Goal: Task Accomplishment & Management: Manage account settings

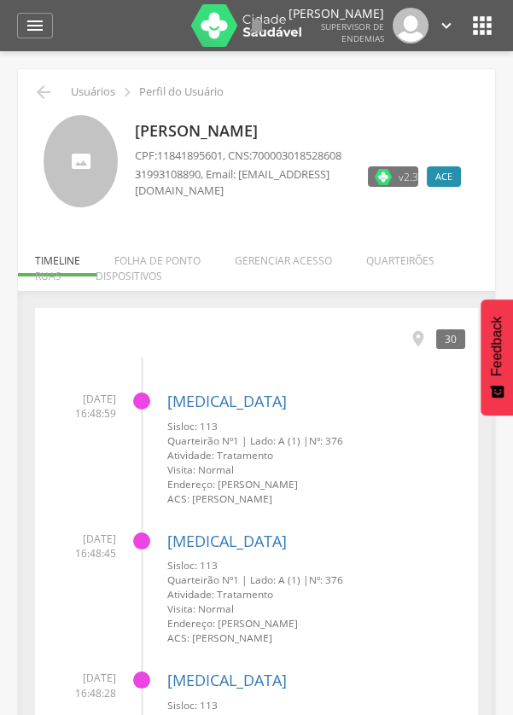
click at [393, 254] on li "Quarteirões" at bounding box center [400, 256] width 102 height 40
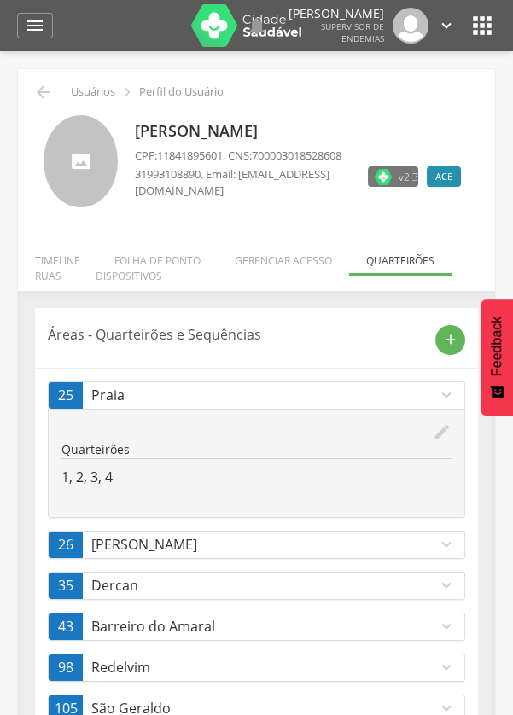
click at [412, 262] on ul "Início Produtividade Timeline Folha de ponto Remapeamento Gerenciar acesso Quar…" at bounding box center [256, 267] width 477 height 29
click at [391, 276] on ul "Início Produtividade Timeline Folha de ponto Remapeamento Gerenciar acesso Quar…" at bounding box center [256, 267] width 477 height 29
click at [392, 259] on ul "Início Produtividade Timeline Folha de ponto Remapeamento Gerenciar acesso Quar…" at bounding box center [256, 267] width 477 height 29
click at [391, 254] on ul "Início Produtividade Timeline Folha de ponto Remapeamento Gerenciar acesso Quar…" at bounding box center [256, 267] width 477 height 29
click at [438, 350] on div "add" at bounding box center [443, 340] width 43 height 30
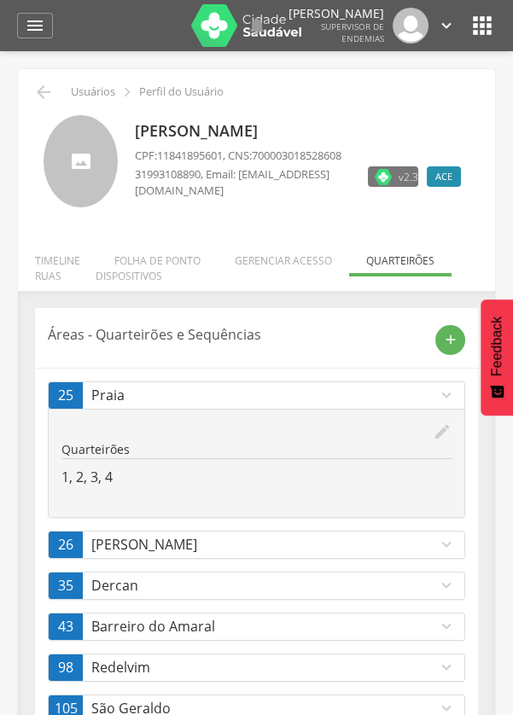
click at [453, 343] on icon "add" at bounding box center [450, 339] width 15 height 15
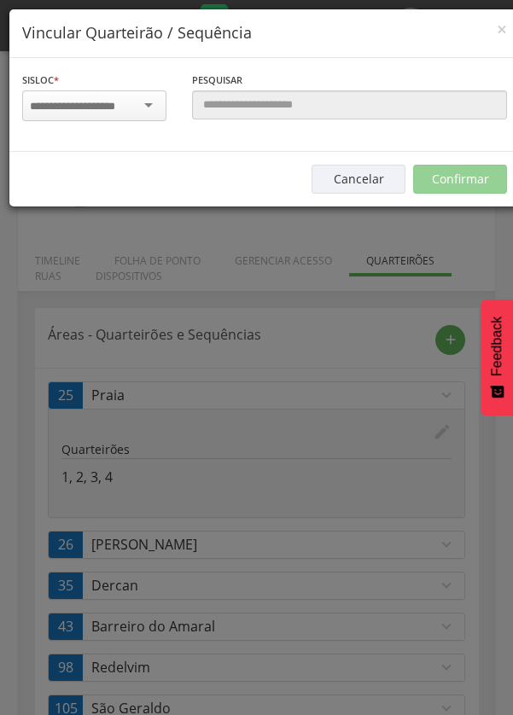
click at [120, 102] on input "select-one" at bounding box center [83, 106] width 107 height 15
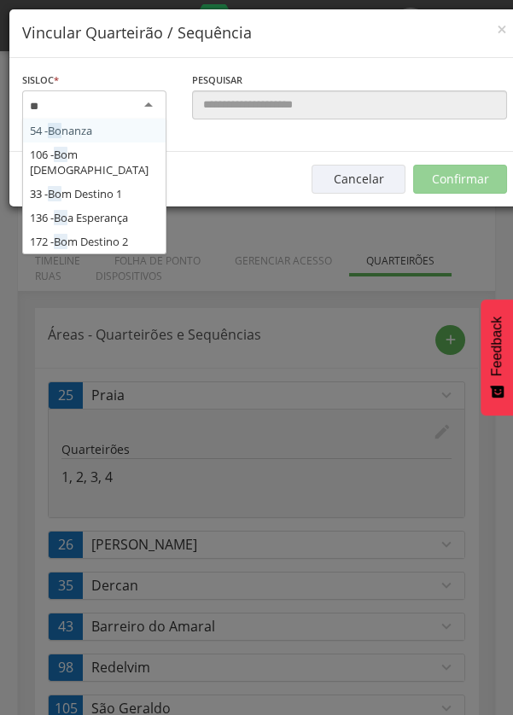
type input "***"
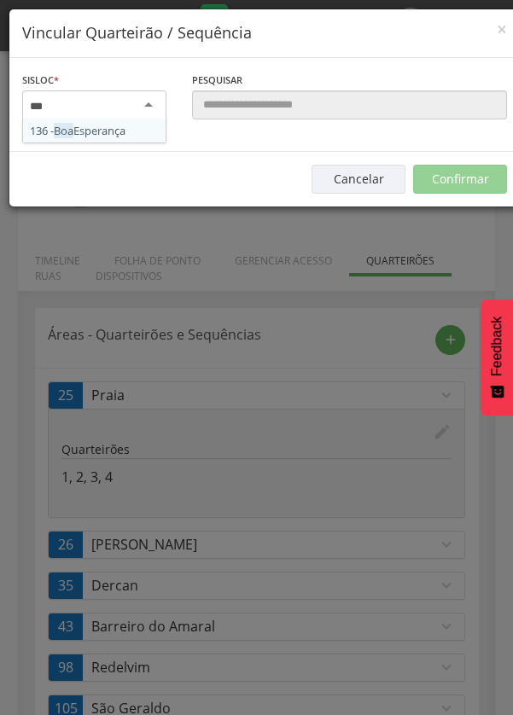
click at [130, 132] on div "Sisloc * 136 - Boa Esperança [GEOGRAPHIC_DATA] a localidade" at bounding box center [94, 105] width 170 height 68
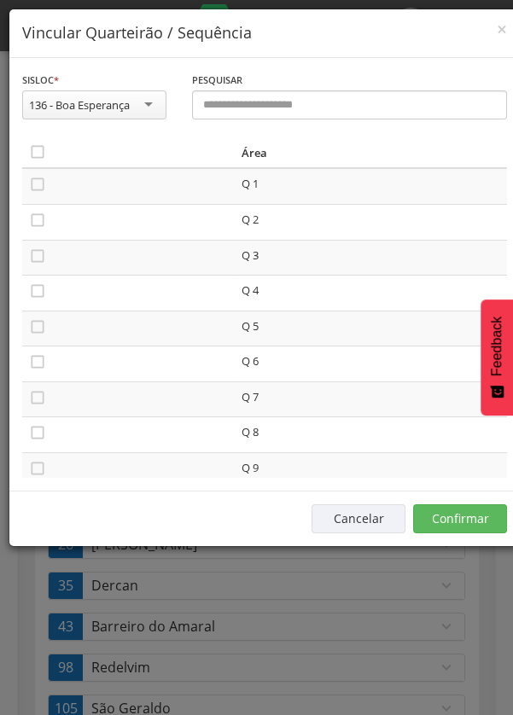
click at [36, 147] on icon "" at bounding box center [37, 151] width 17 height 17
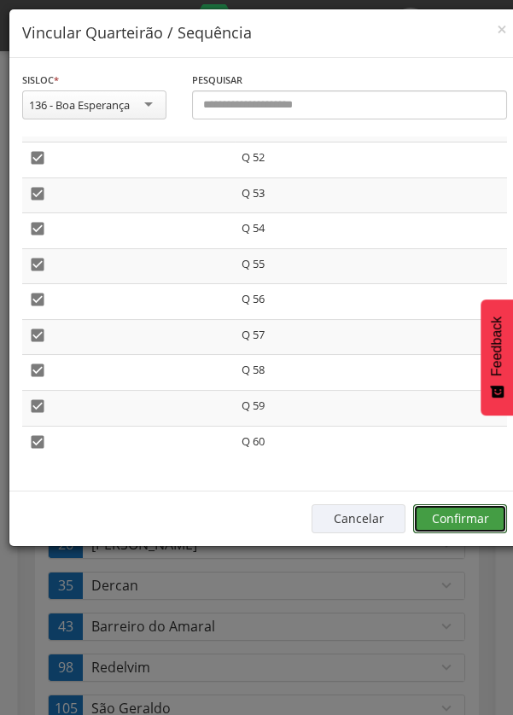
click at [456, 529] on button "Confirmar" at bounding box center [460, 518] width 94 height 29
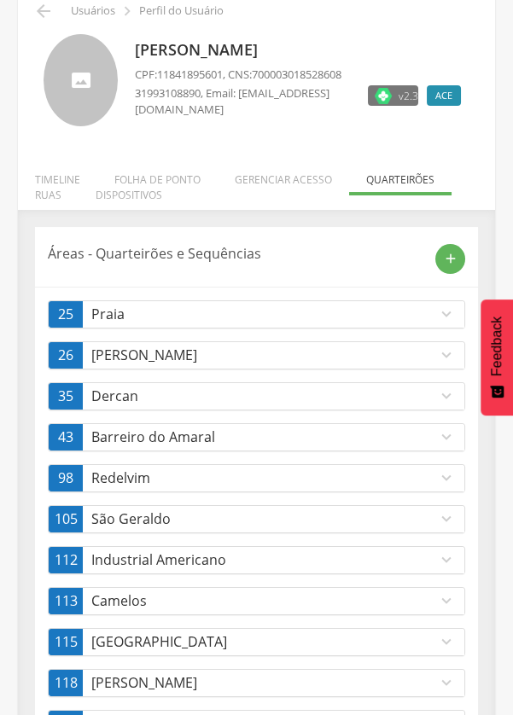
scroll to position [0, 0]
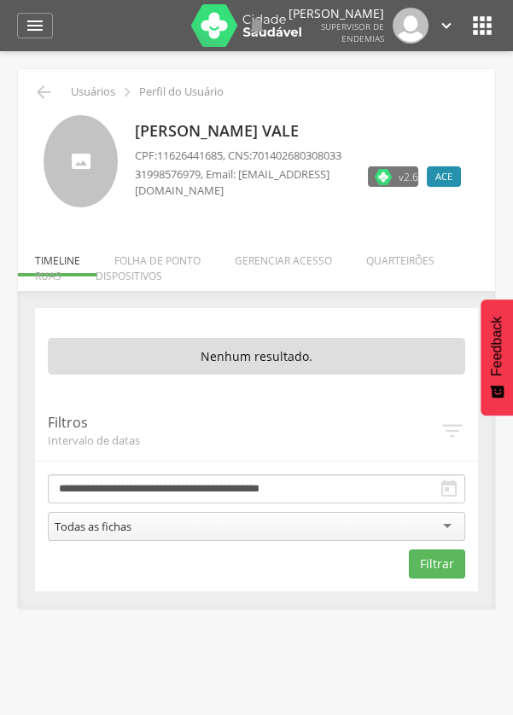
click at [388, 265] on li "Quarteirões" at bounding box center [400, 256] width 102 height 40
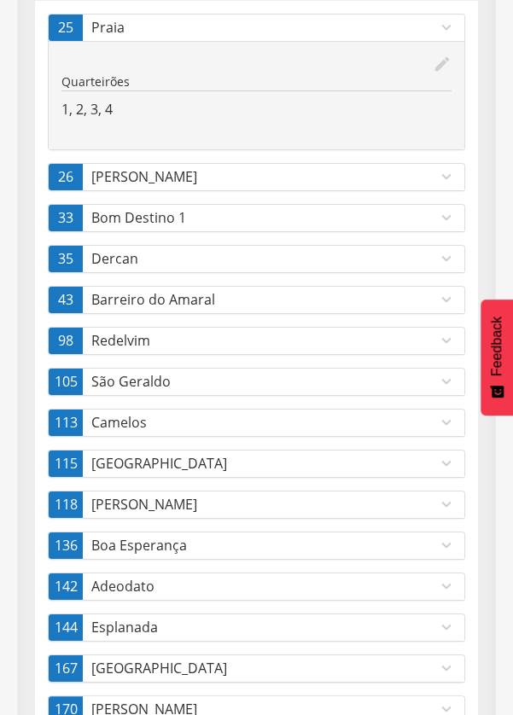
scroll to position [374, 0]
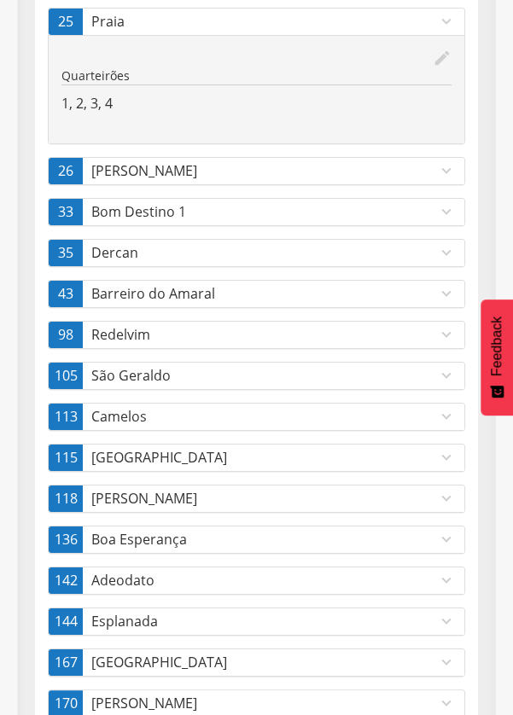
click at [208, 533] on p "Boa Esperança" at bounding box center [264, 540] width 346 height 20
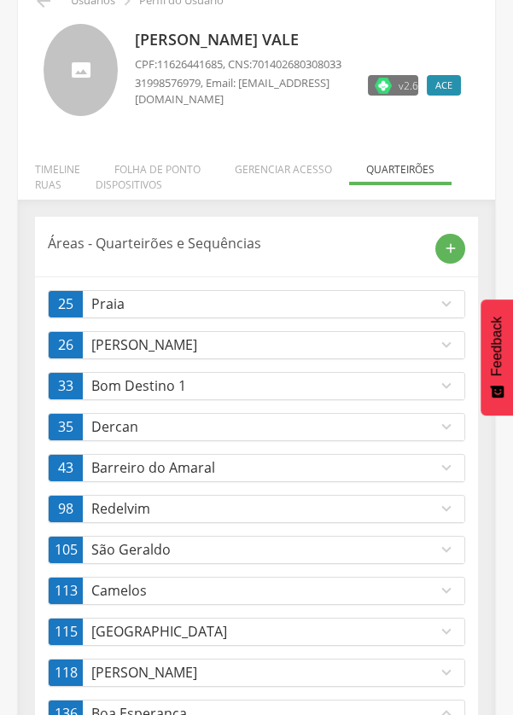
scroll to position [433, 0]
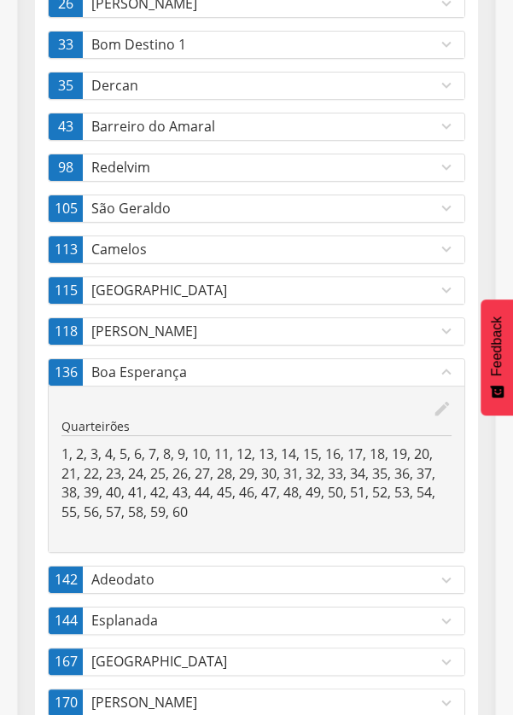
click at [474, 433] on div "Áreas - Quarteirões e Sequências add 25 Praia expand_more edit Quarteirões 1, 2…" at bounding box center [256, 331] width 443 height 912
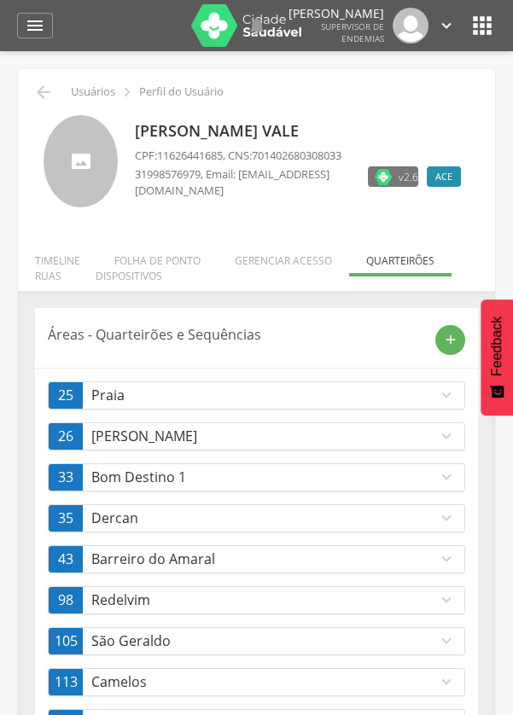
scroll to position [8, 0]
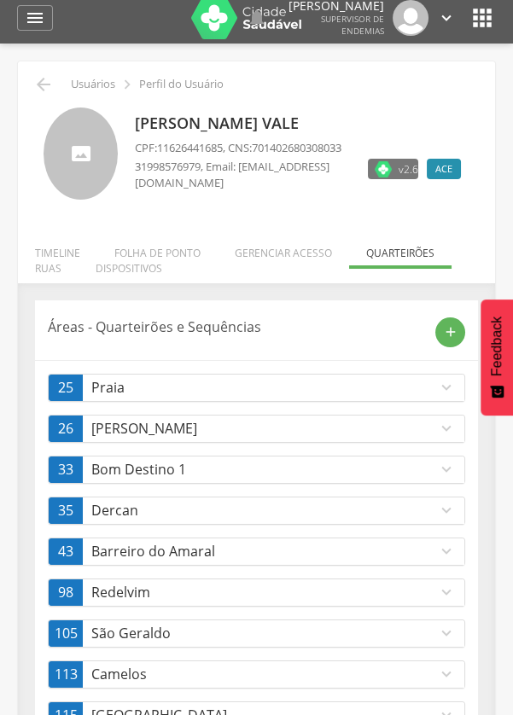
click at [481, 24] on icon "" at bounding box center [482, 17] width 27 height 27
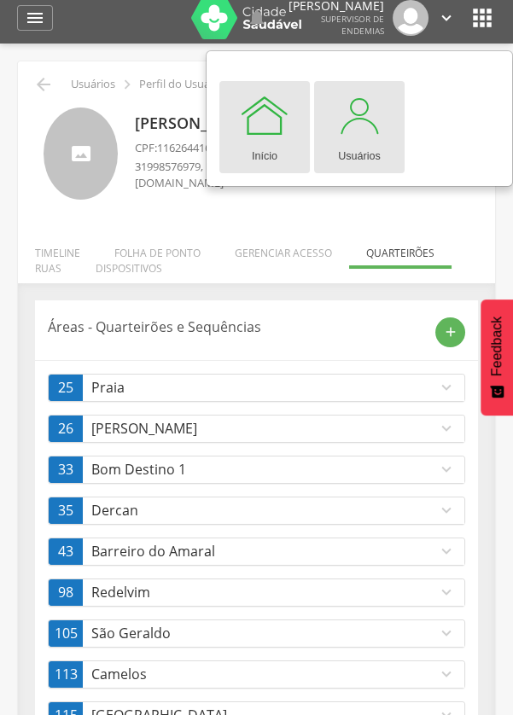
click at [388, 132] on link "Usuários" at bounding box center [359, 127] width 90 height 92
